Goal: Information Seeking & Learning: Compare options

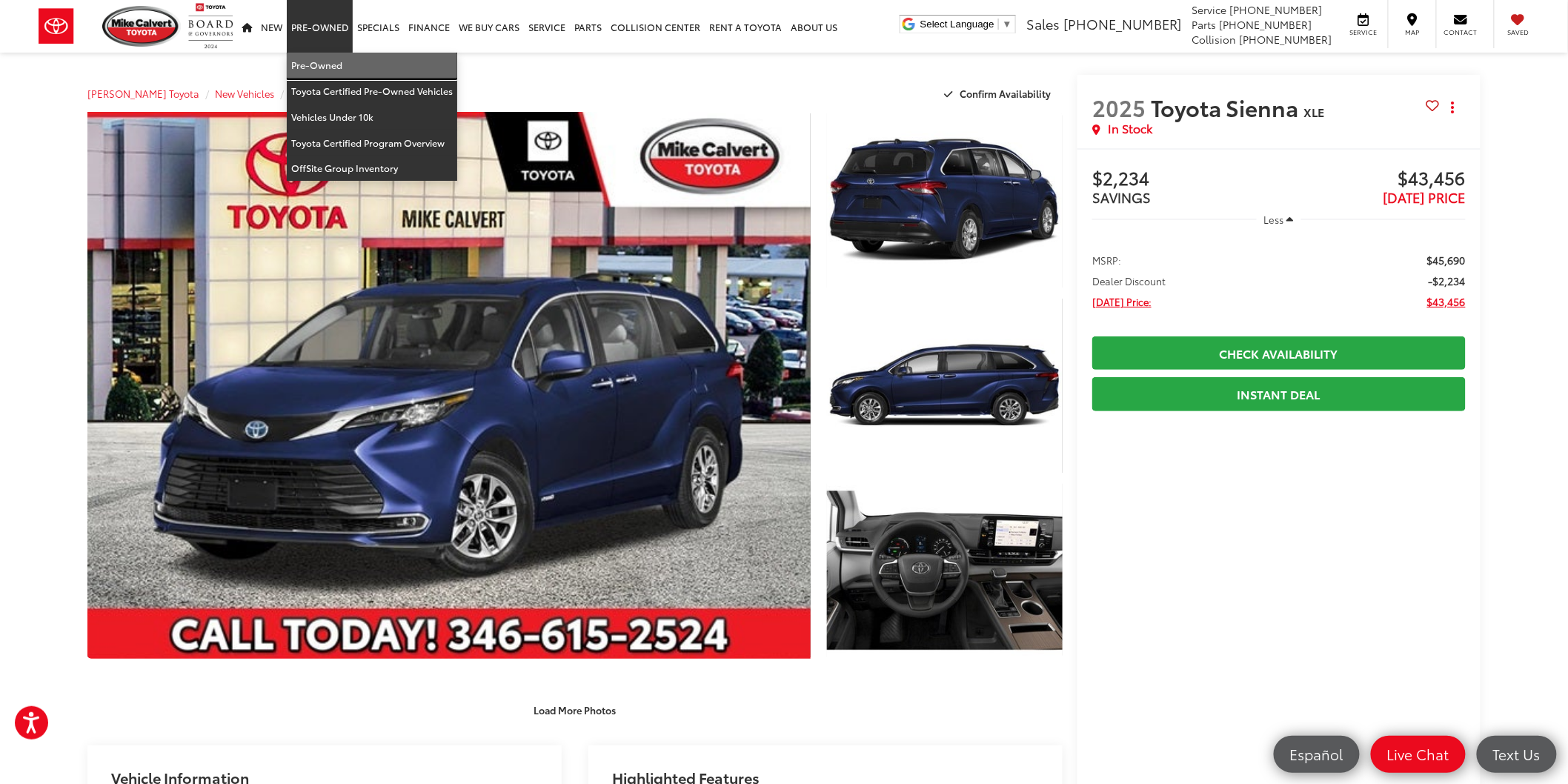
click at [319, 54] on link "Pre-Owned" at bounding box center [372, 65] width 171 height 26
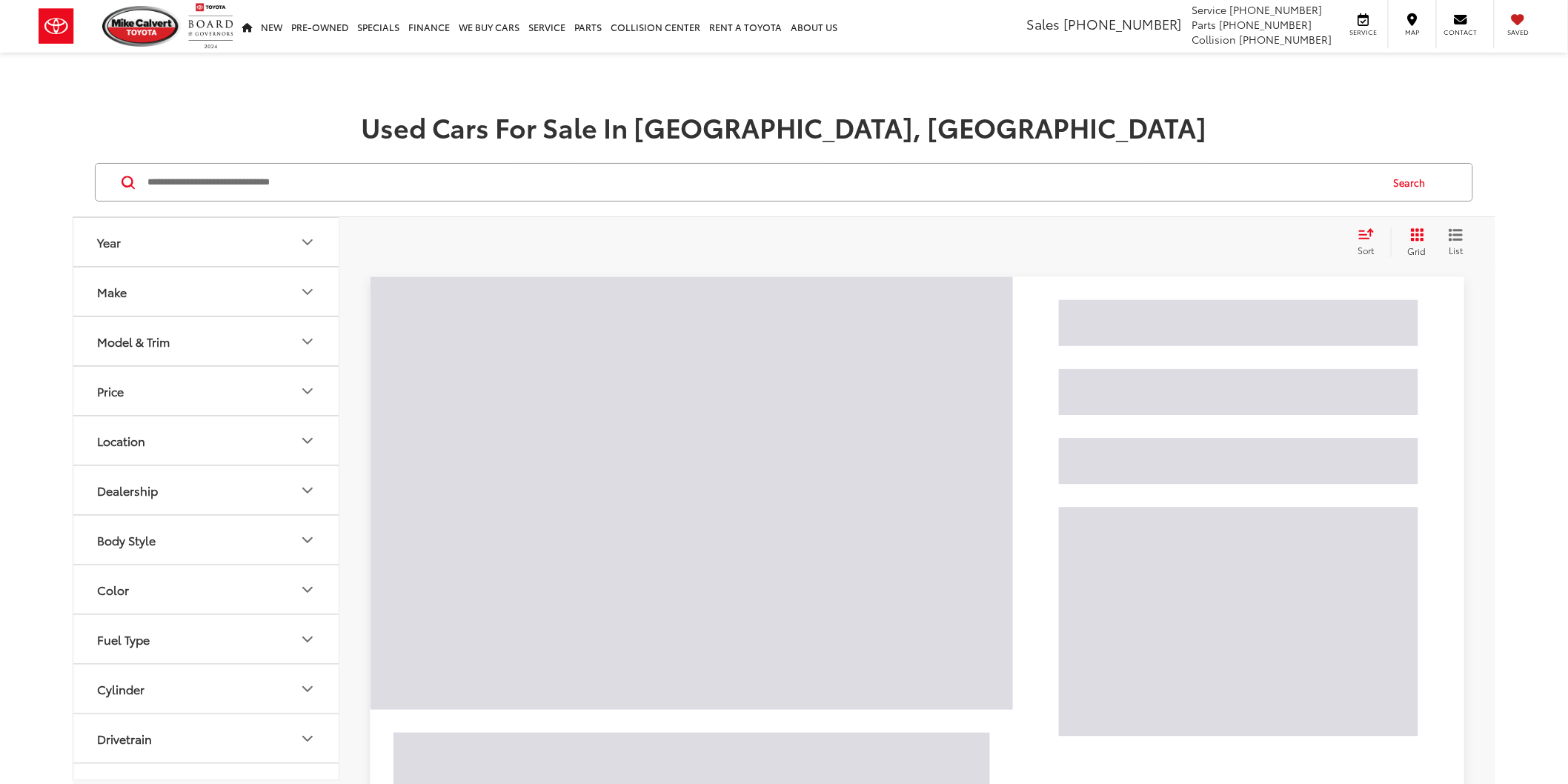
click at [289, 344] on button "Model & Trim" at bounding box center [207, 341] width 266 height 48
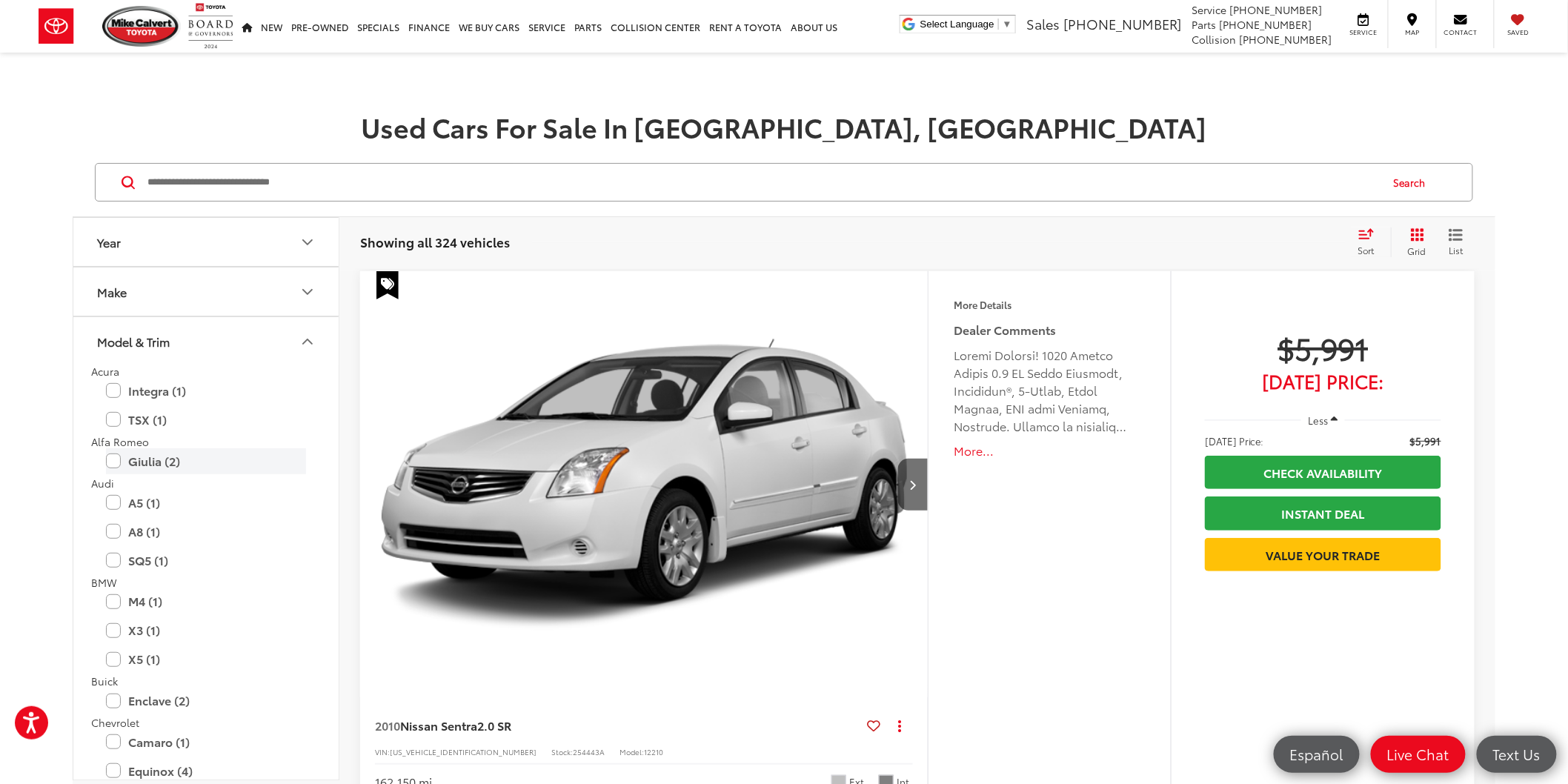
click at [115, 465] on label "Giulia (2)" at bounding box center [206, 461] width 200 height 26
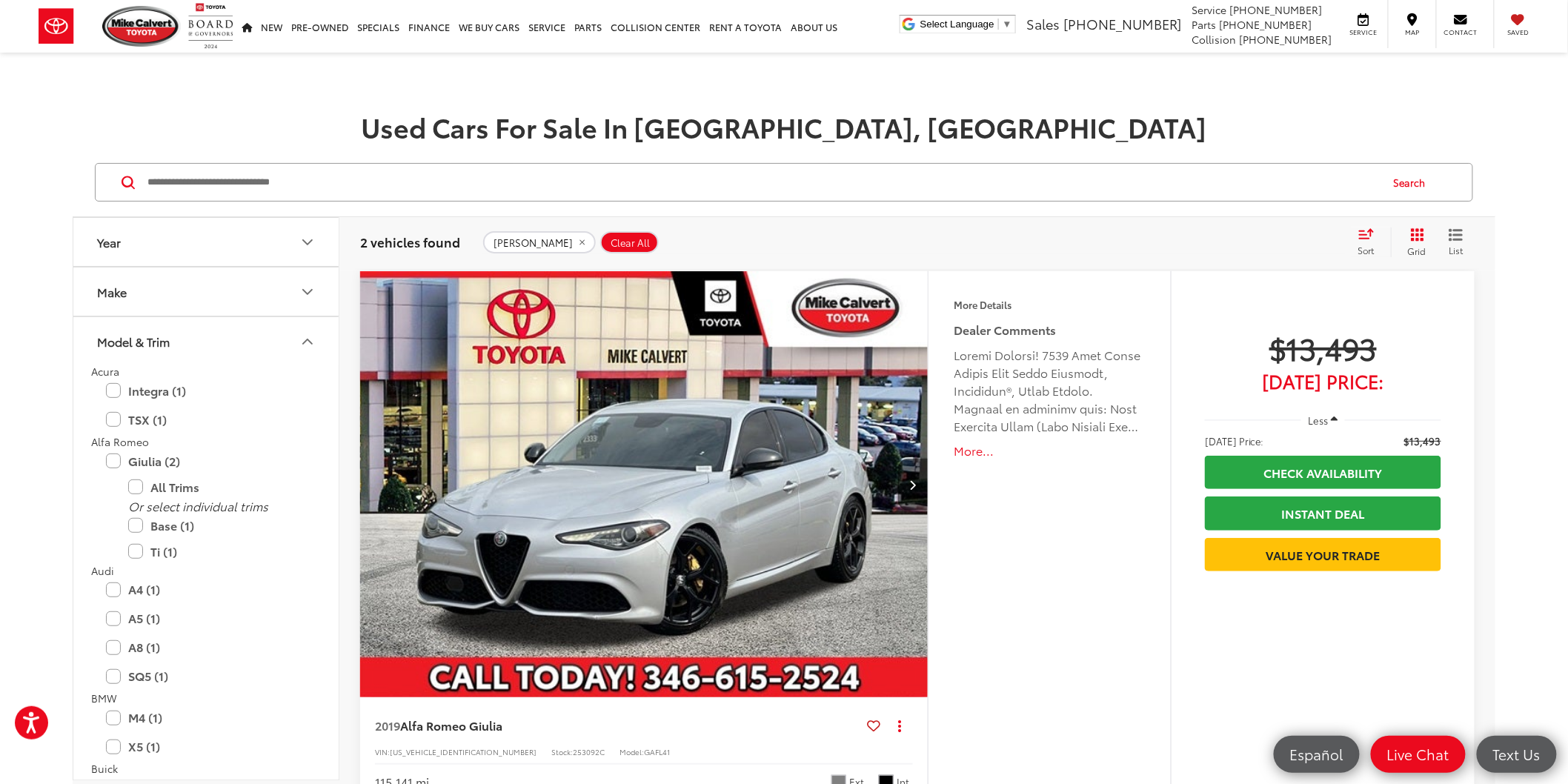
click at [1425, 242] on button "Grid" at bounding box center [1414, 242] width 47 height 29
